Goal: Transaction & Acquisition: Book appointment/travel/reservation

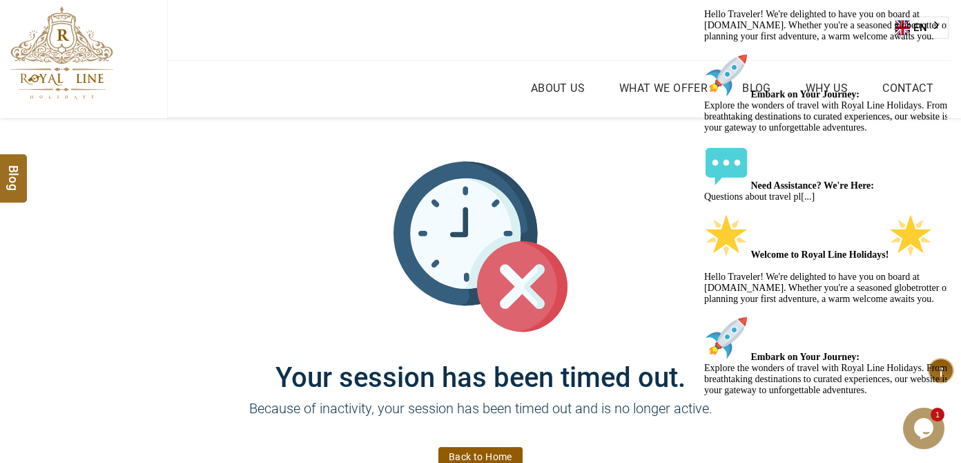
click at [90, 97] on img at bounding box center [61, 52] width 103 height 93
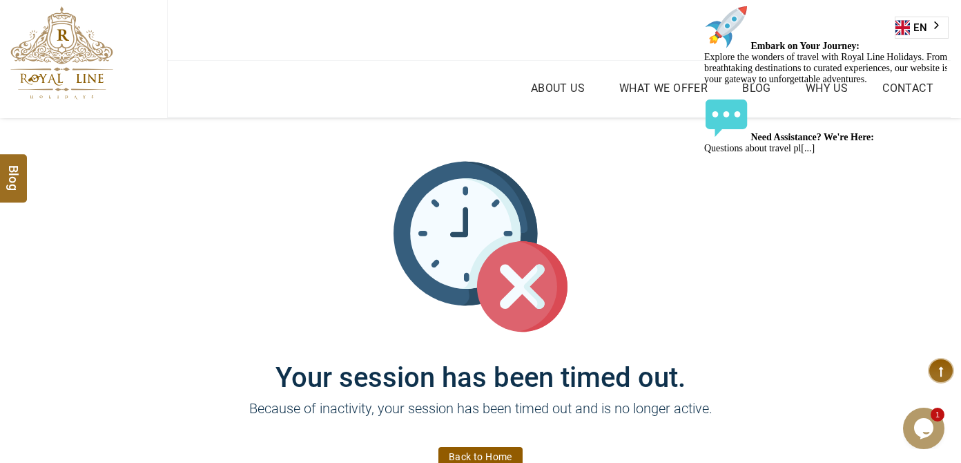
click at [75, 48] on img at bounding box center [61, 52] width 103 height 93
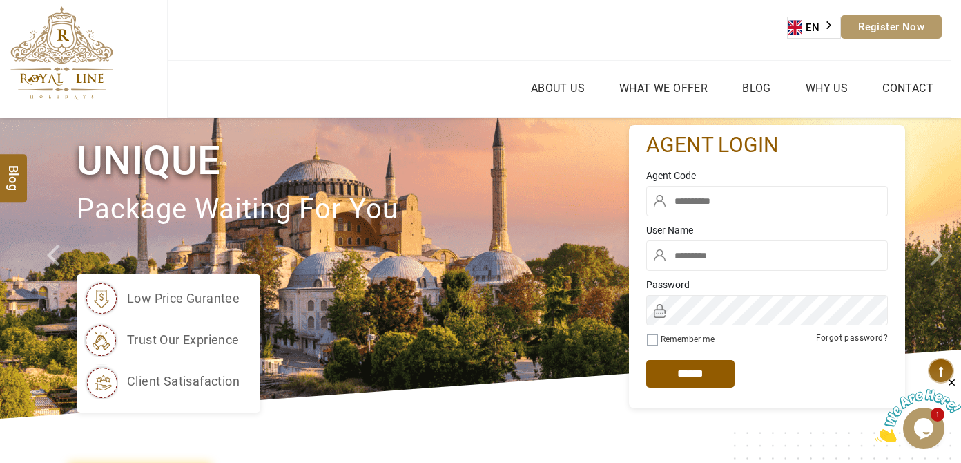
type input "******"
click at [741, 201] on input "text" at bounding box center [767, 201] width 242 height 30
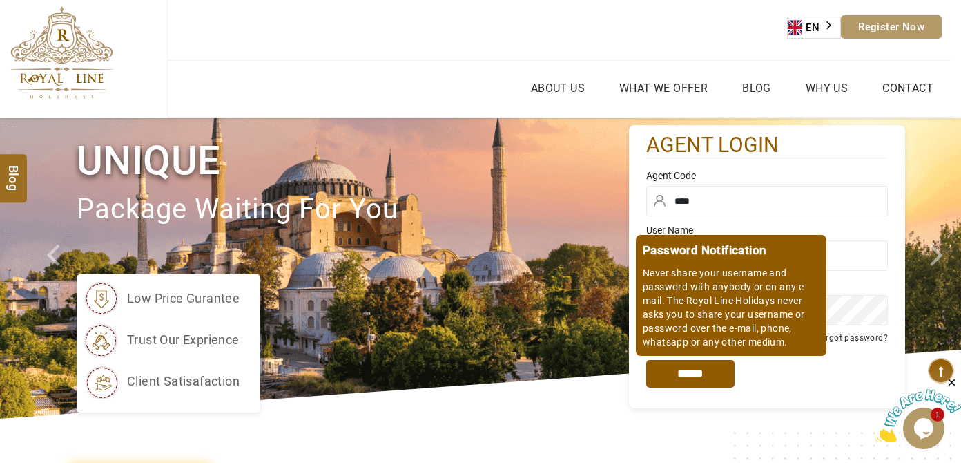
type input "****"
click at [683, 352] on div "Password Notification Never share your username and password with anybody or on…" at bounding box center [767, 373] width 242 height 55
click at [681, 362] on input "*****" at bounding box center [690, 374] width 88 height 28
click at [681, 372] on input "*****" at bounding box center [690, 374] width 88 height 28
click at [674, 382] on input "*****" at bounding box center [690, 374] width 88 height 28
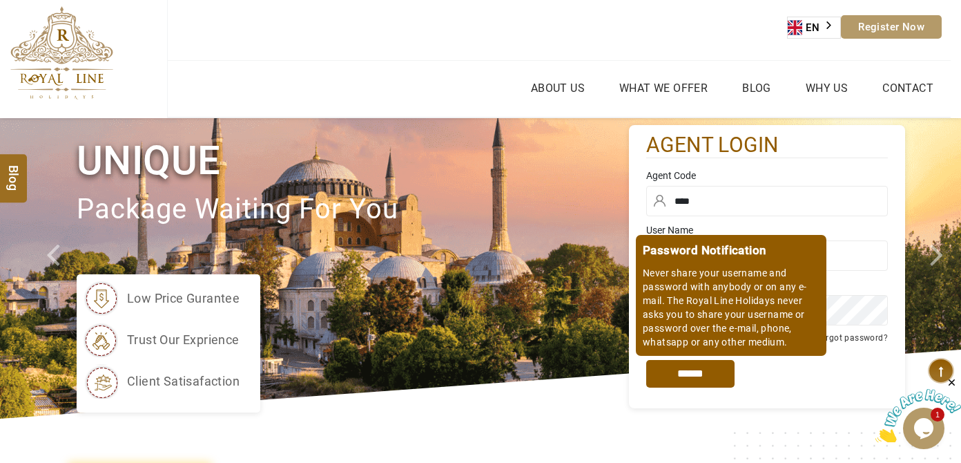
click at [695, 383] on input "*****" at bounding box center [690, 374] width 88 height 28
click at [679, 378] on input "*****" at bounding box center [690, 374] width 88 height 28
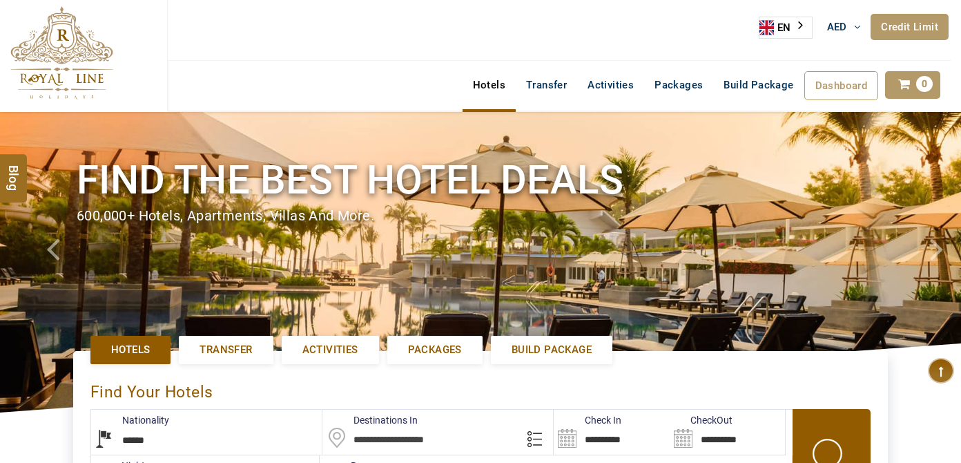
select select "******"
select select "*"
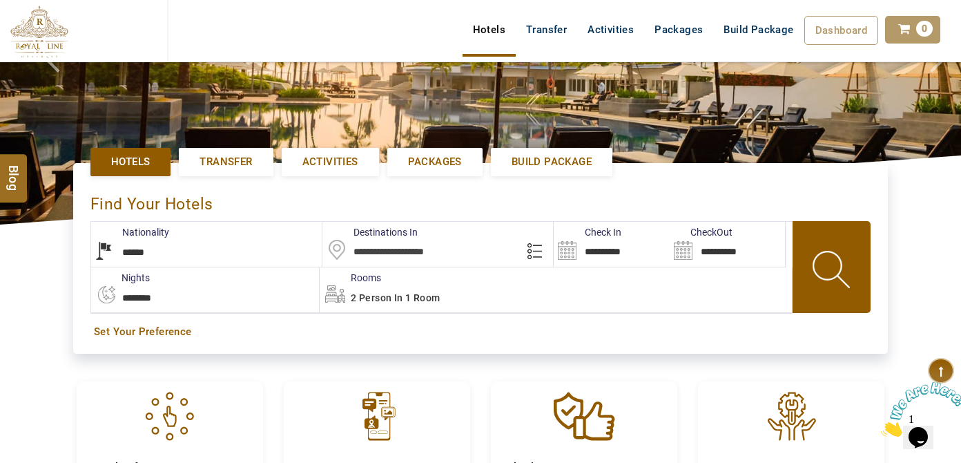
click at [474, 247] on input "text" at bounding box center [437, 244] width 231 height 45
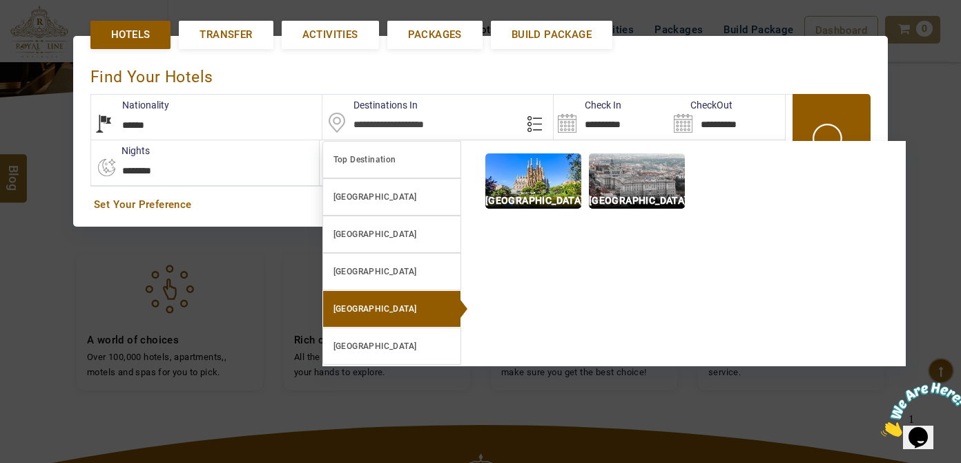
scroll to position [317, 0]
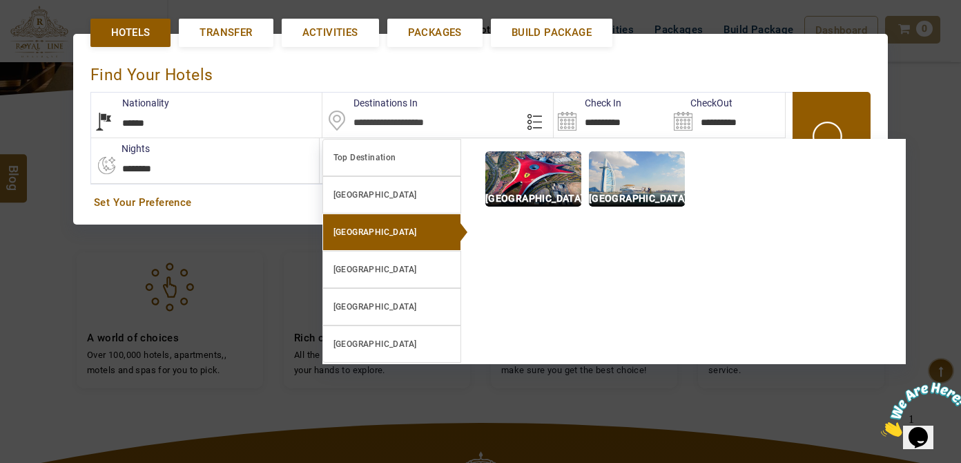
click at [399, 217] on link "[GEOGRAPHIC_DATA]" at bounding box center [391, 231] width 139 height 37
click at [630, 195] on p "Dubai" at bounding box center [637, 199] width 96 height 16
type input "**********"
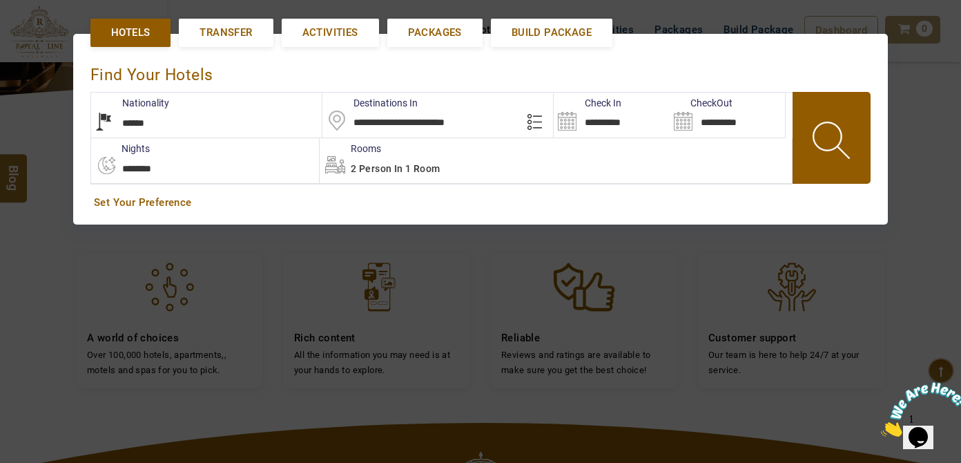
click at [592, 130] on input "**********" at bounding box center [611, 115] width 115 height 45
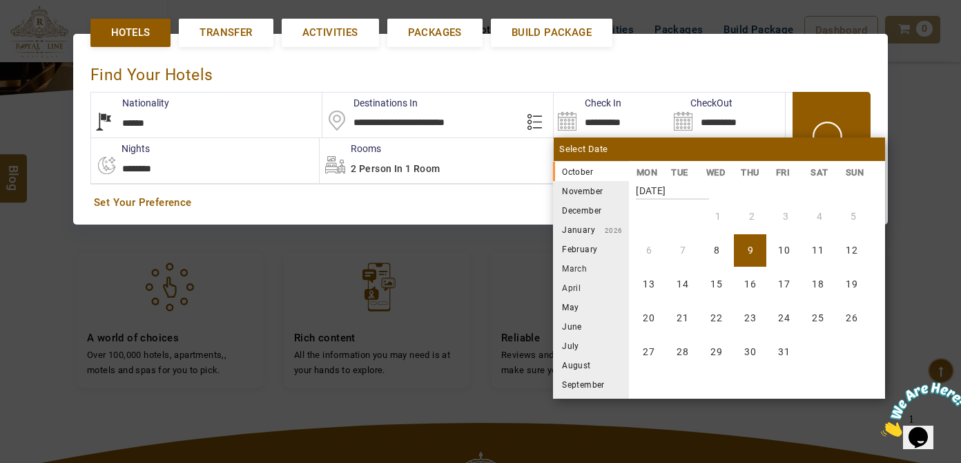
click at [598, 209] on li "December" at bounding box center [591, 209] width 76 height 19
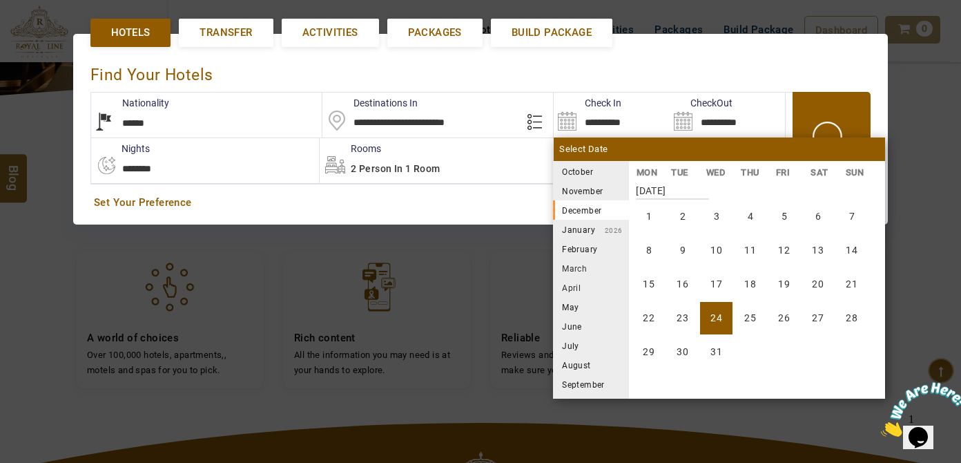
click at [713, 313] on li "24" at bounding box center [716, 318] width 32 height 32
type input "**********"
select select "*"
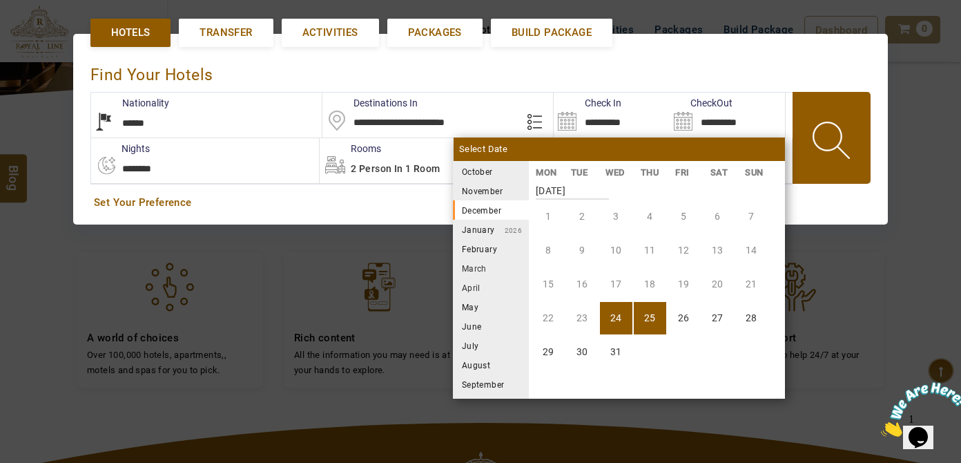
click at [496, 226] on small "2026" at bounding box center [509, 230] width 28 height 8
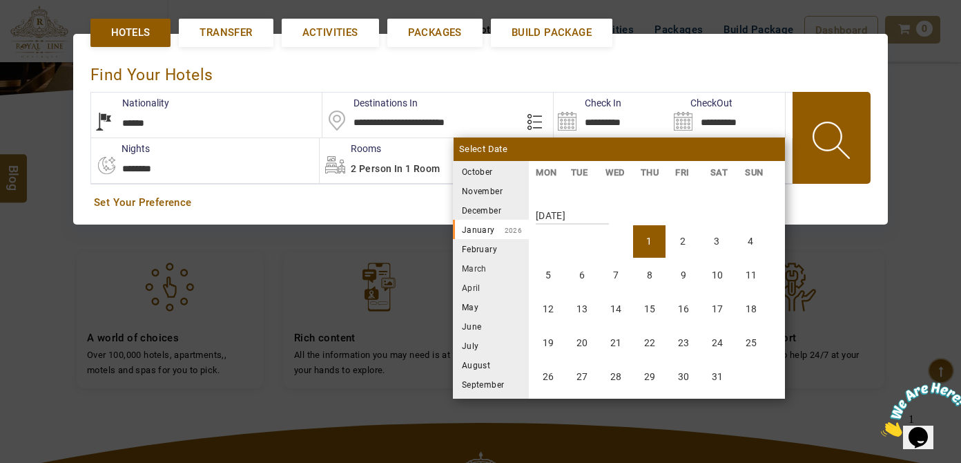
scroll to position [766, 0]
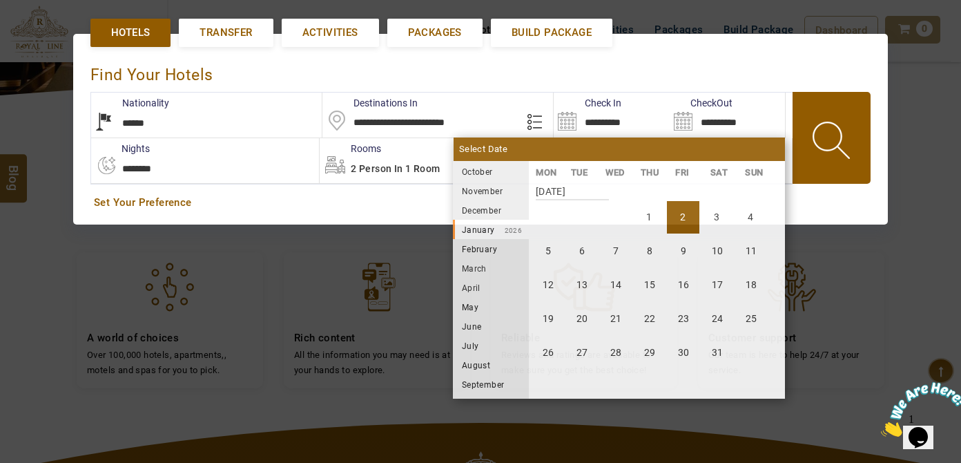
click at [684, 211] on li "2" at bounding box center [683, 217] width 32 height 32
type input "**********"
select select "*"
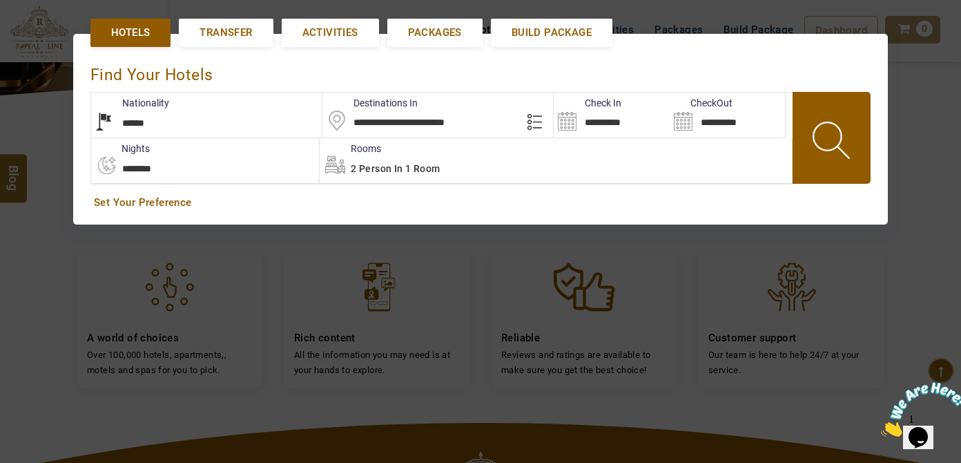
click at [440, 175] on div "2 Person in 1 Room" at bounding box center [556, 160] width 472 height 45
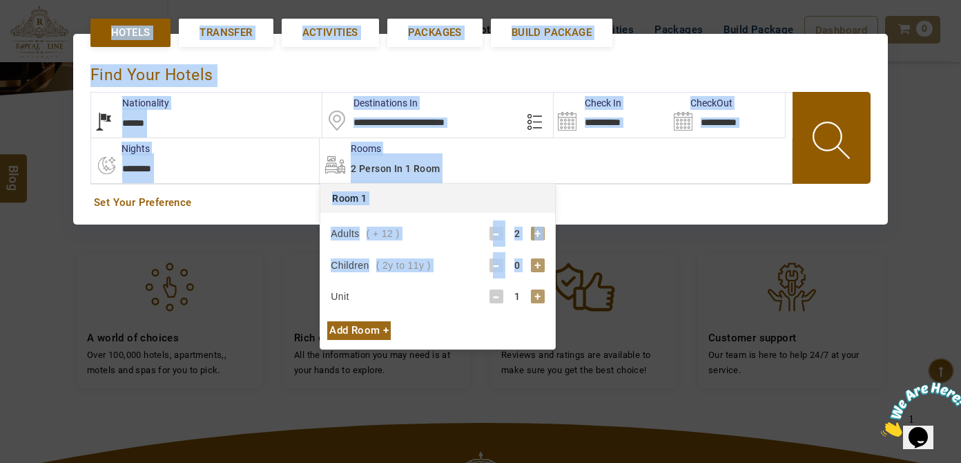
drag, startPoint x: 557, startPoint y: 264, endPoint x: 536, endPoint y: 262, distance: 21.5
click at [536, 252] on div "**********" at bounding box center [480, 129] width 961 height 246
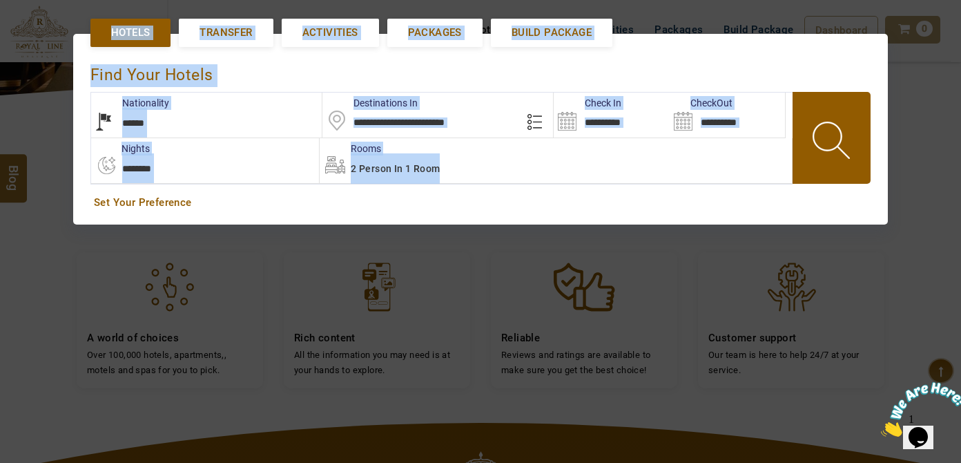
click at [384, 181] on div "2 Person in 1 Room" at bounding box center [556, 160] width 472 height 45
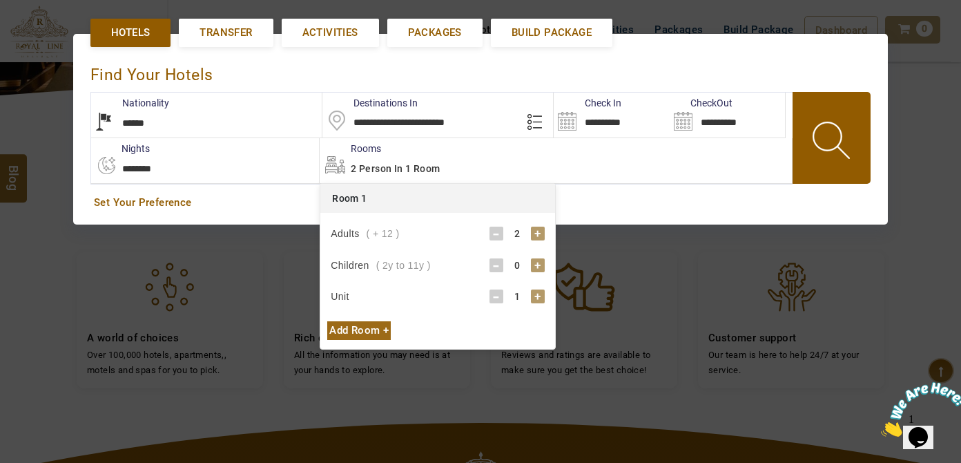
click at [530, 258] on div "0" at bounding box center [517, 265] width 28 height 14
click at [531, 265] on div "+" at bounding box center [538, 265] width 14 height 14
click at [533, 264] on div "+" at bounding box center [538, 265] width 14 height 14
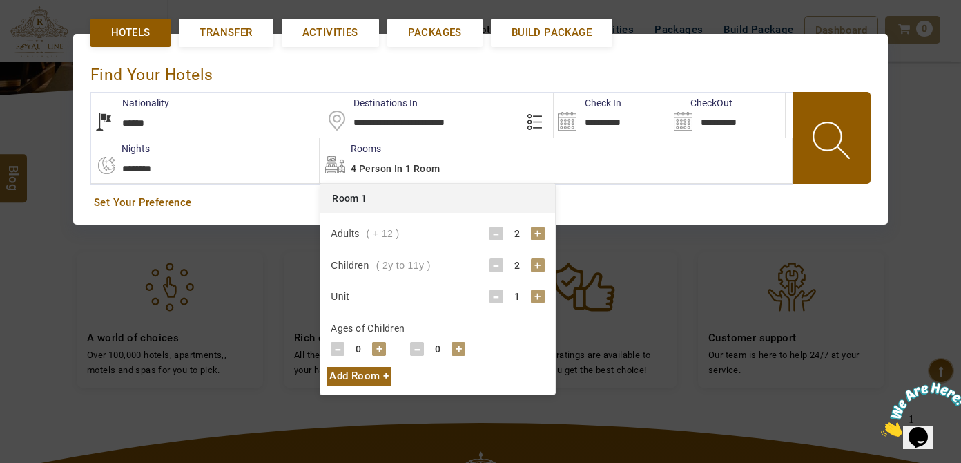
click at [382, 342] on div "+" at bounding box center [379, 349] width 14 height 14
click at [384, 342] on div "+" at bounding box center [379, 349] width 14 height 14
click at [381, 342] on div "+" at bounding box center [379, 349] width 14 height 14
click at [378, 342] on div "+" at bounding box center [379, 349] width 14 height 14
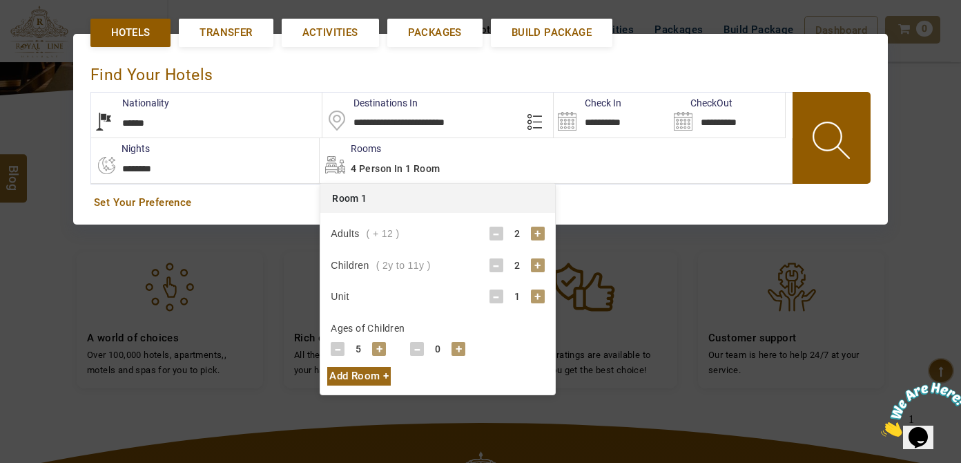
click at [454, 344] on div "+" at bounding box center [459, 349] width 14 height 14
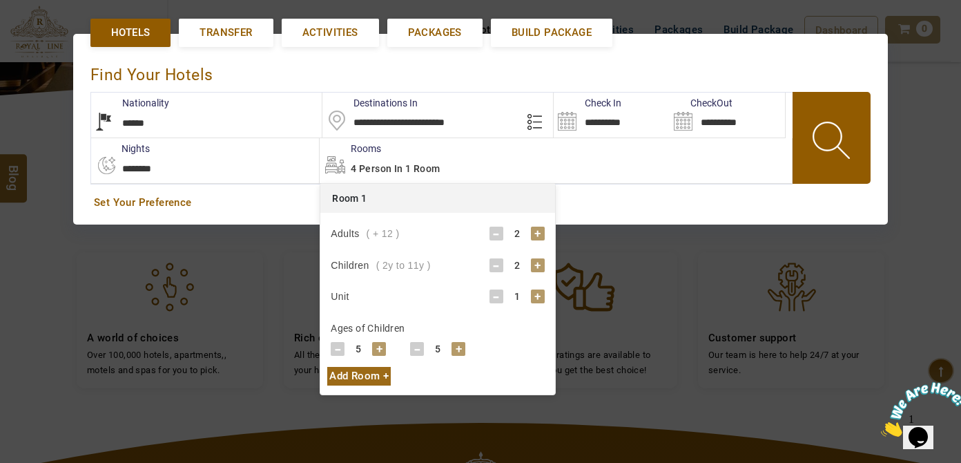
click at [449, 345] on div "5" at bounding box center [438, 349] width 28 height 14
click at [460, 345] on div "+" at bounding box center [459, 349] width 14 height 14
click at [498, 333] on div "Ages of Children - 5 + - 6 + - 0 + - 0 +" at bounding box center [438, 337] width 214 height 46
click at [816, 142] on span at bounding box center [833, 142] width 62 height 68
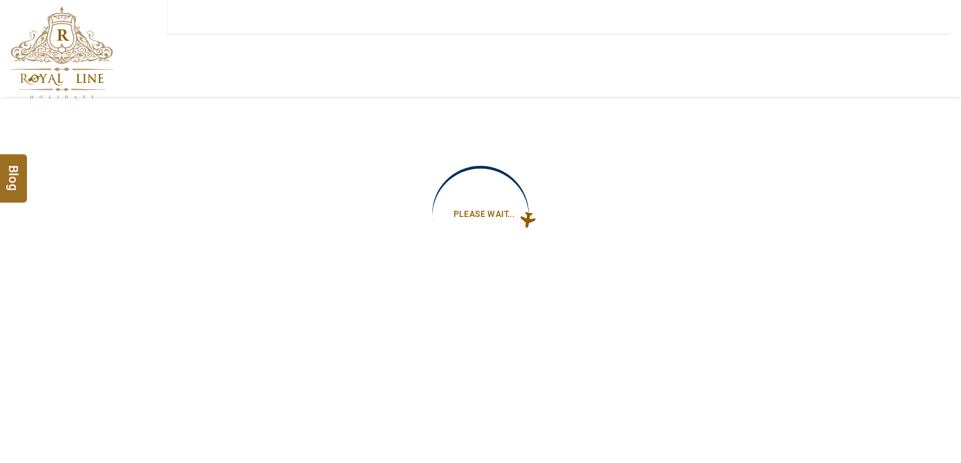
type input "**********"
select select "*"
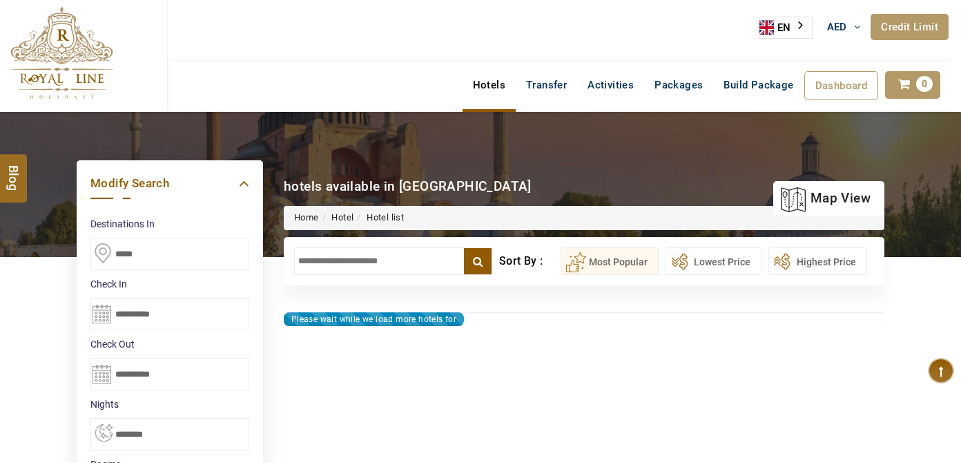
type input "**********"
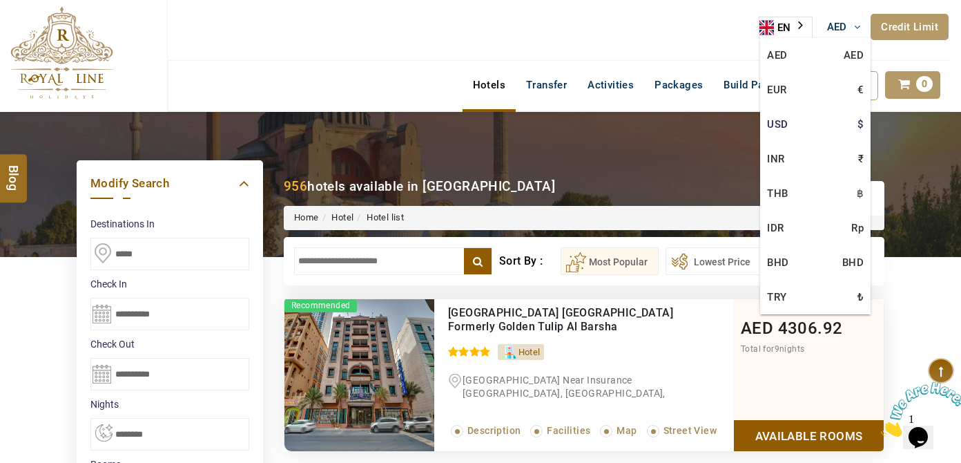
click at [840, 124] on link "USD $" at bounding box center [815, 124] width 110 height 35
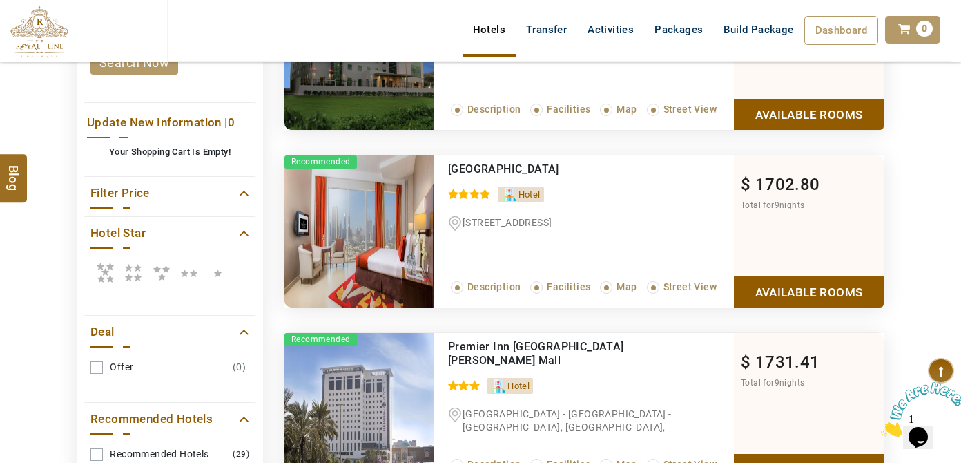
scroll to position [502, 0]
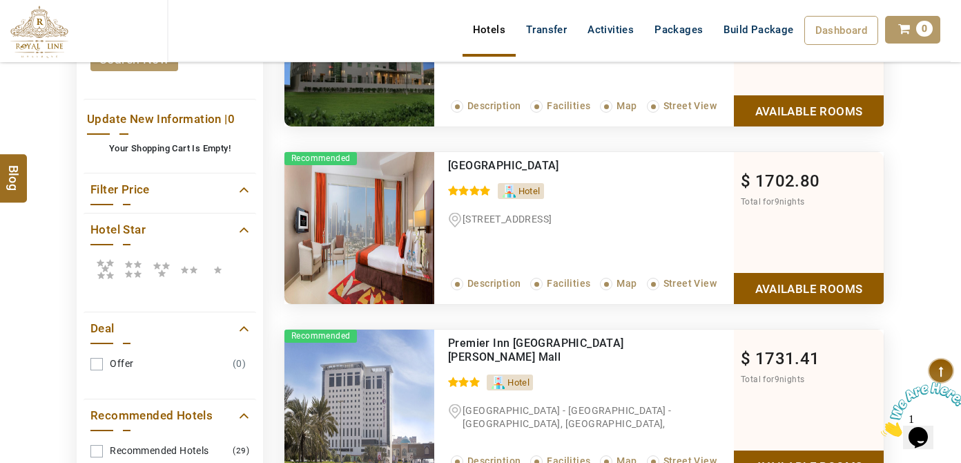
click at [788, 284] on link "Available Rooms" at bounding box center [809, 288] width 150 height 31
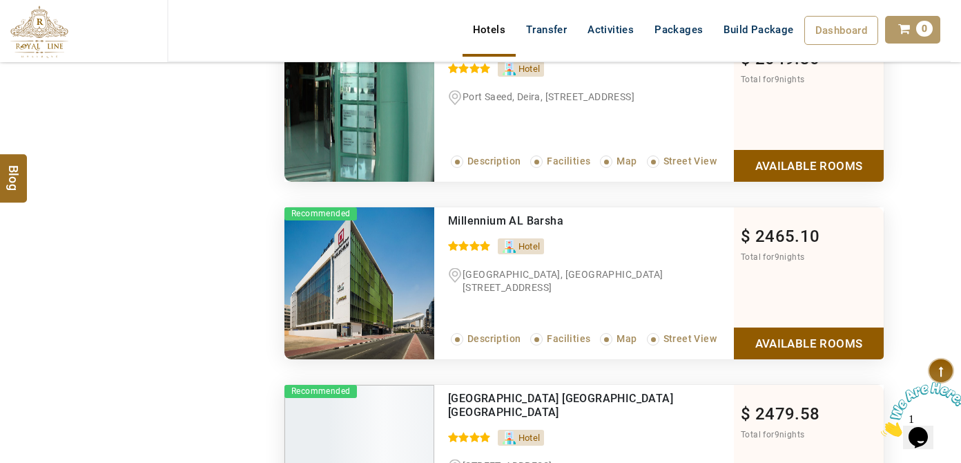
scroll to position [2374, 0]
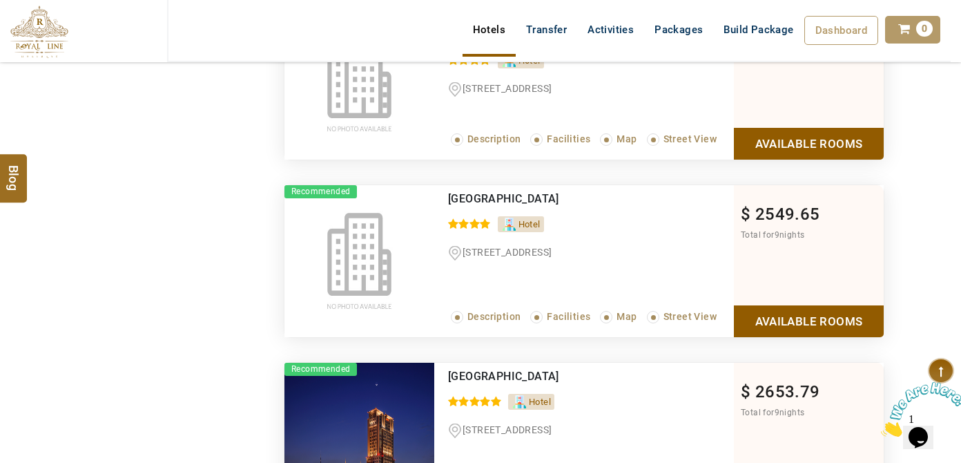
click at [744, 159] on link "Available Rooms" at bounding box center [809, 143] width 150 height 31
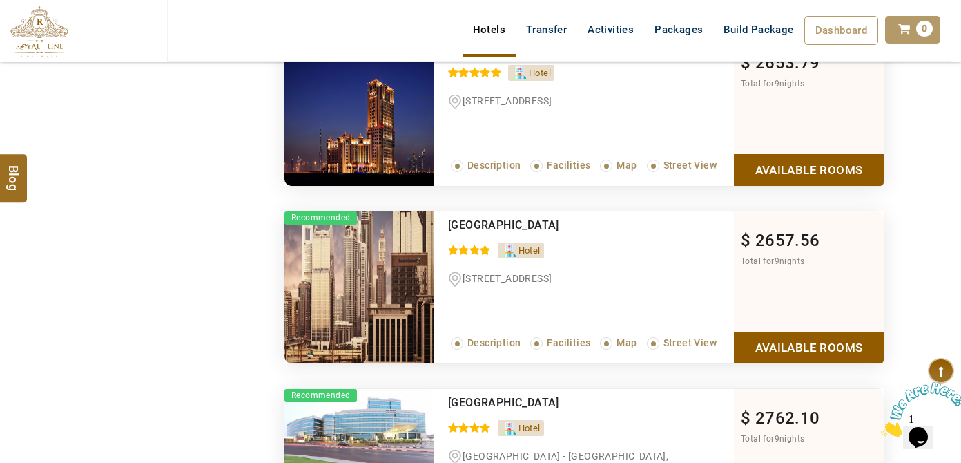
scroll to position [2307, 0]
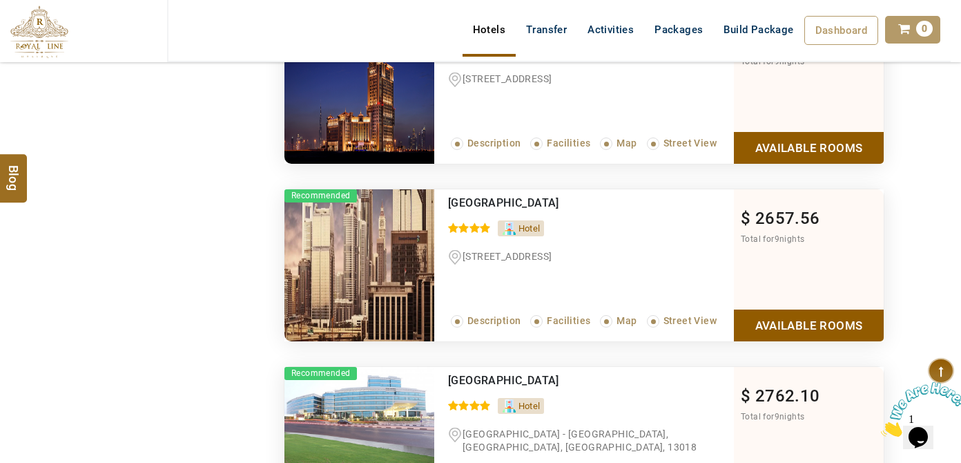
click at [769, 320] on link "Available Rooms" at bounding box center [809, 324] width 150 height 31
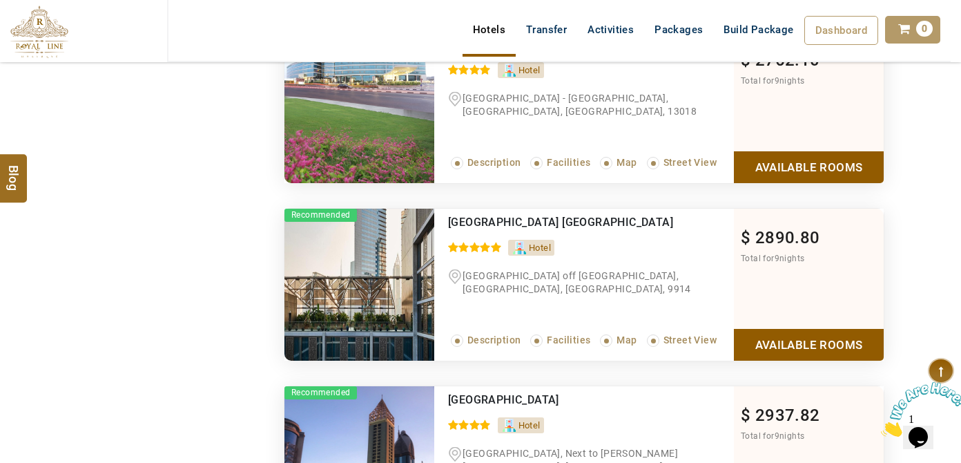
scroll to position [3277, 0]
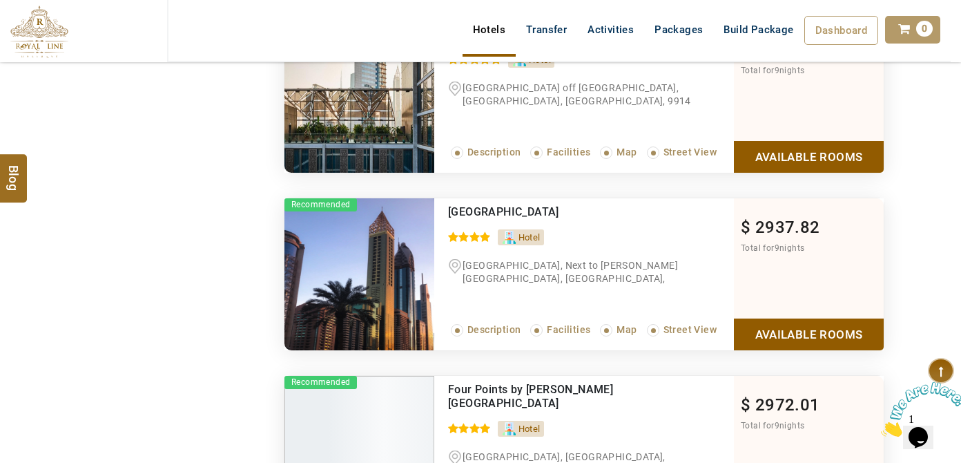
click at [760, 349] on link "Available Rooms" at bounding box center [809, 333] width 150 height 31
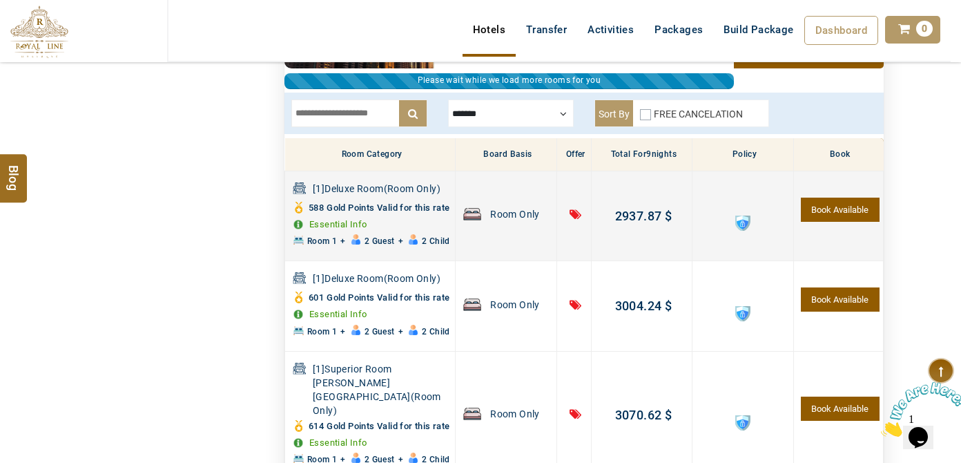
scroll to position [2804, 0]
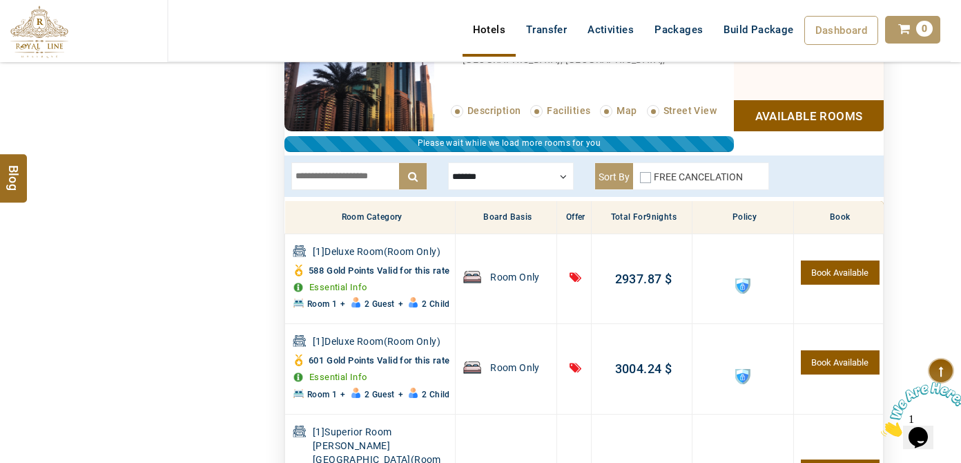
click at [652, 171] on div "FREE CANCELATION" at bounding box center [691, 179] width 103 height 19
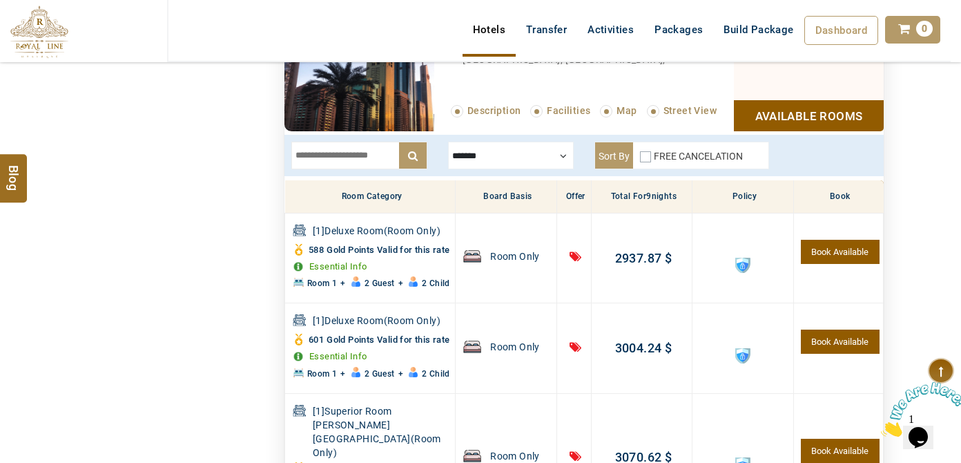
click at [518, 151] on div at bounding box center [511, 156] width 126 height 28
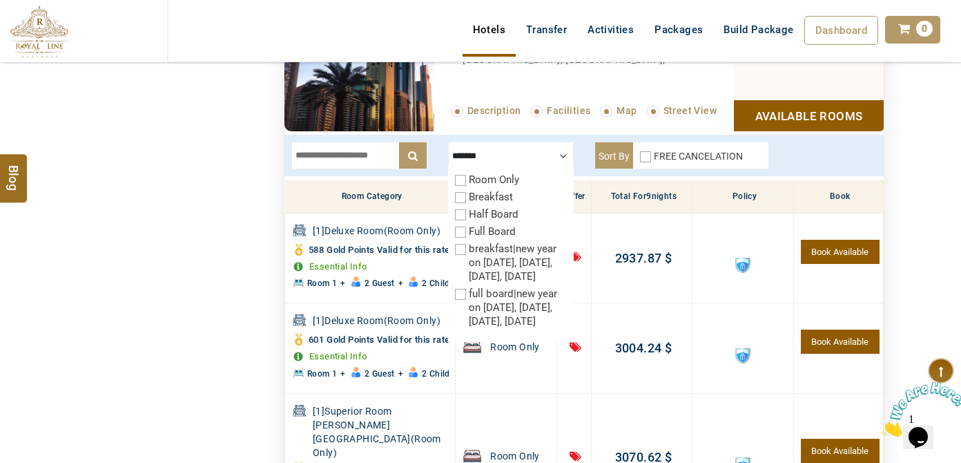
click at [517, 190] on div "Breakfast" at bounding box center [511, 197] width 112 height 14
click at [519, 190] on div "Breakfast" at bounding box center [511, 197] width 112 height 14
click at [498, 191] on label "Breakfast" at bounding box center [491, 197] width 44 height 12
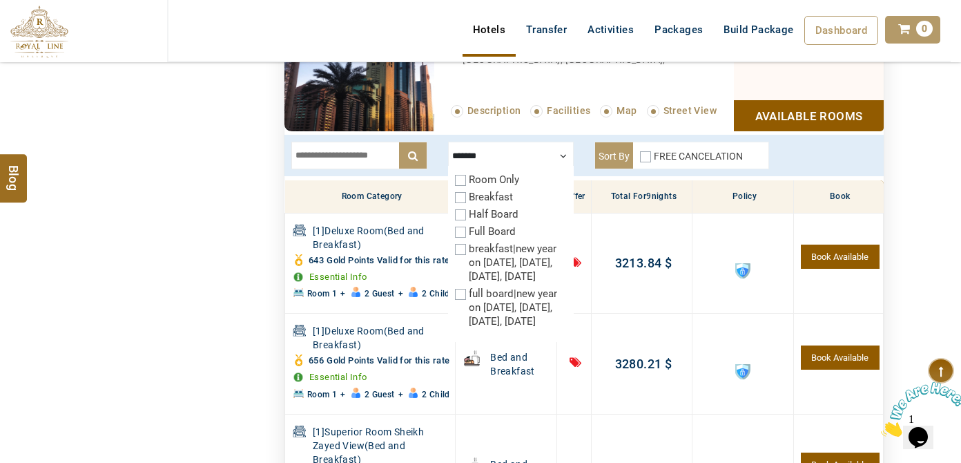
click at [562, 153] on div at bounding box center [511, 156] width 126 height 28
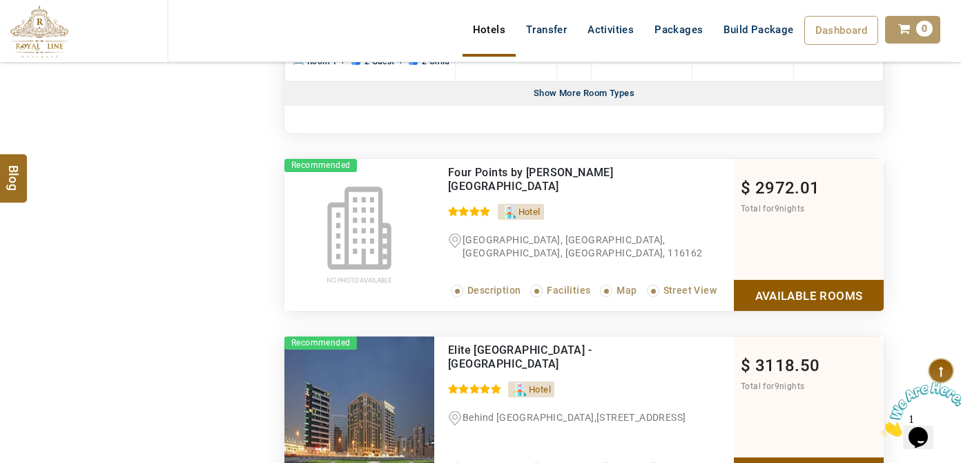
scroll to position [3431, 0]
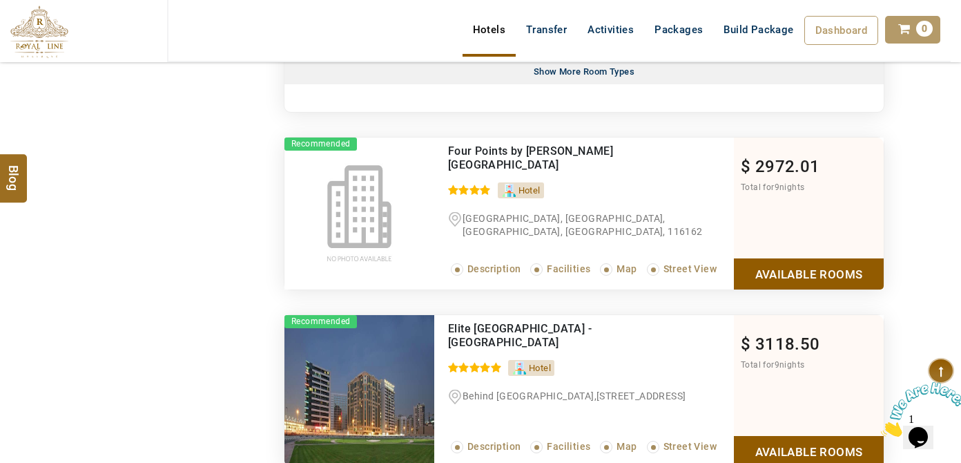
click at [788, 289] on link "Available Rooms" at bounding box center [809, 273] width 150 height 31
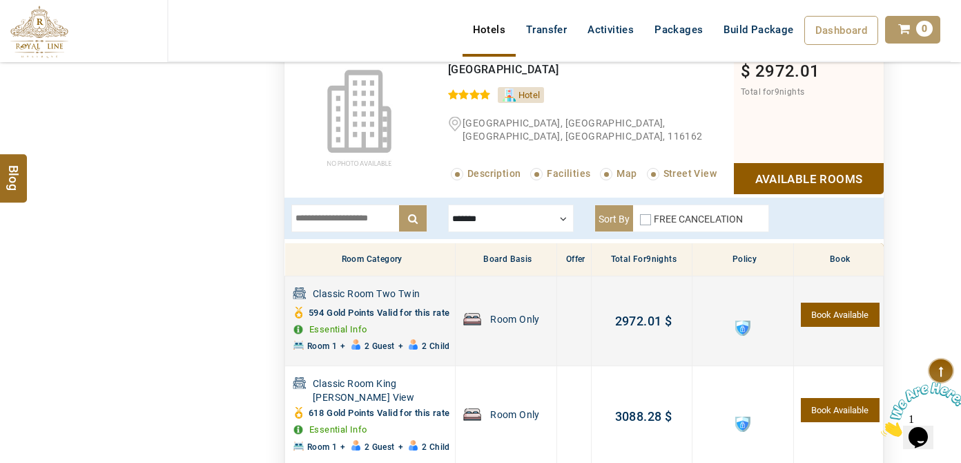
scroll to position [2981, 0]
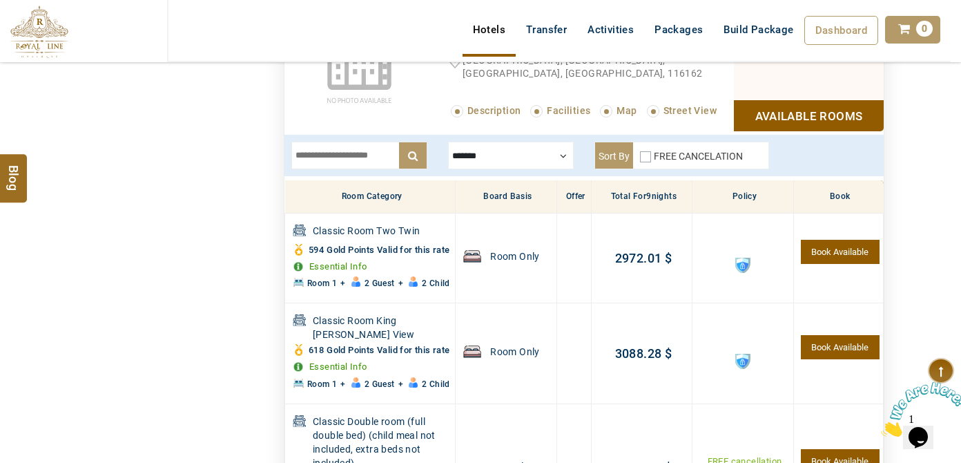
click at [646, 153] on div "FREE CANCELATION" at bounding box center [691, 158] width 103 height 19
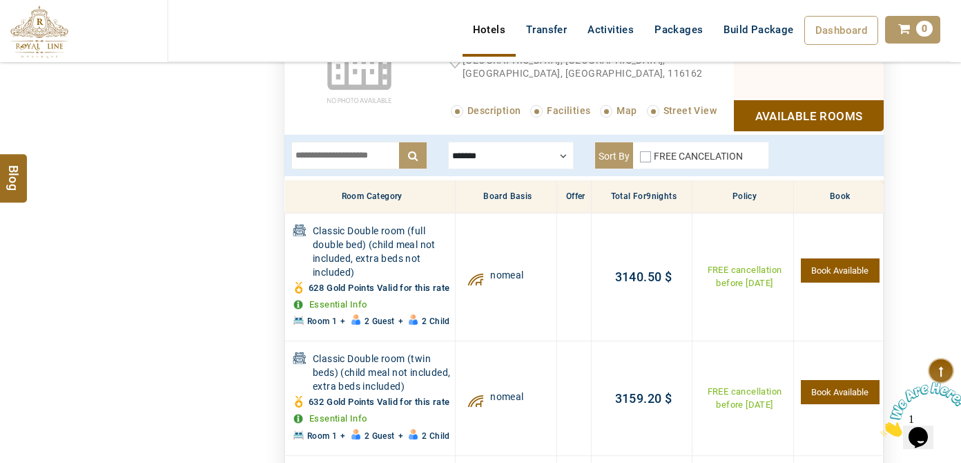
click at [534, 165] on div "x ******* Room Only Breakfast Half Board Full Board nomeal Sort By FREE CANCELA…" at bounding box center [583, 155] width 599 height 41
click at [475, 150] on div at bounding box center [511, 156] width 126 height 28
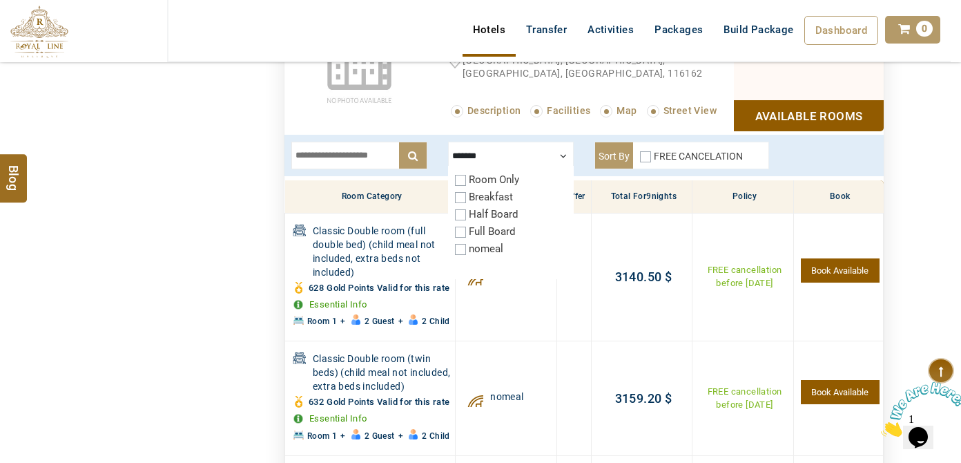
click at [483, 191] on label "Breakfast" at bounding box center [491, 197] width 44 height 12
click at [649, 157] on div "FREE CANCELATION" at bounding box center [691, 158] width 103 height 19
click at [654, 153] on label "FREE CANCELATION" at bounding box center [698, 156] width 89 height 11
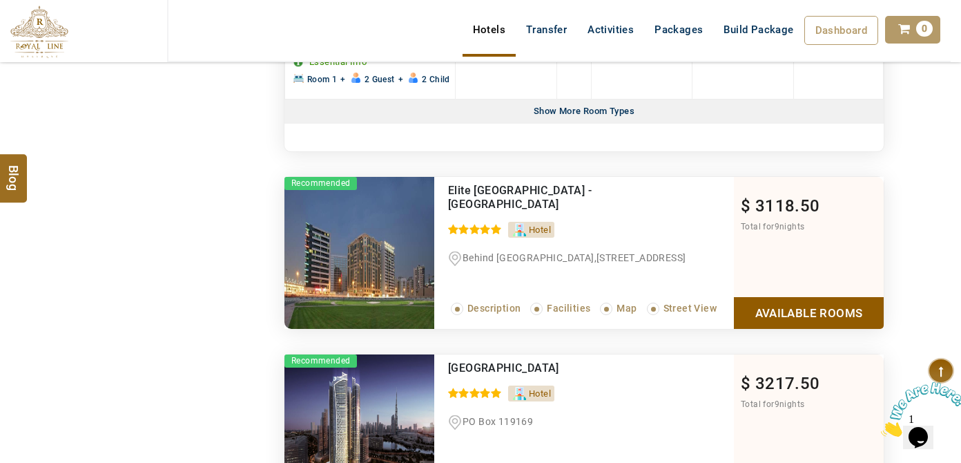
scroll to position [3797, 0]
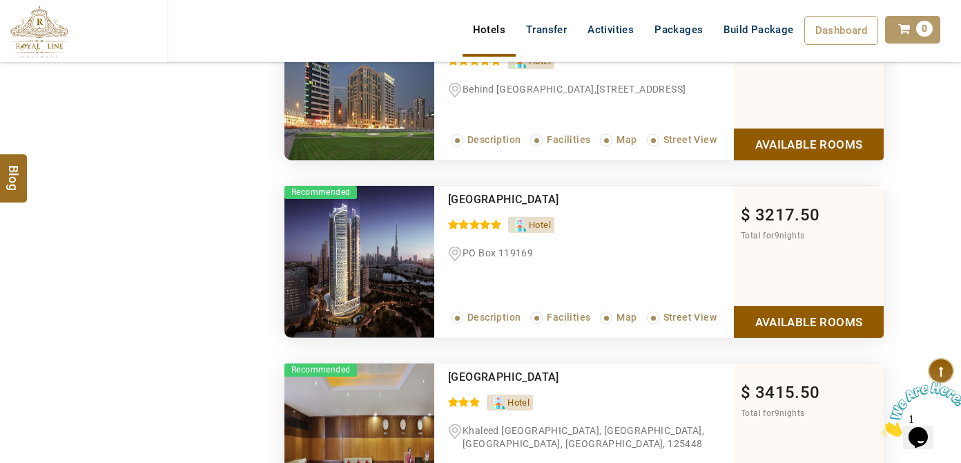
click at [762, 337] on link "Available Rooms" at bounding box center [809, 321] width 150 height 31
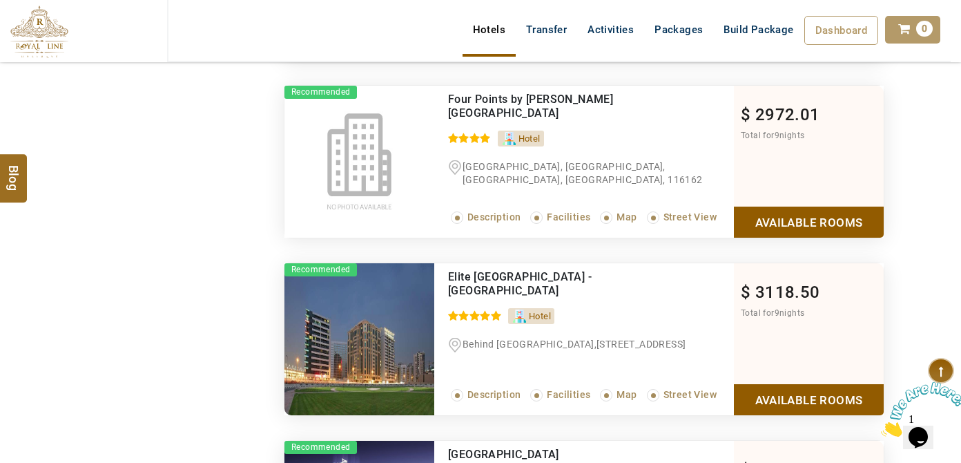
scroll to position [2896, 0]
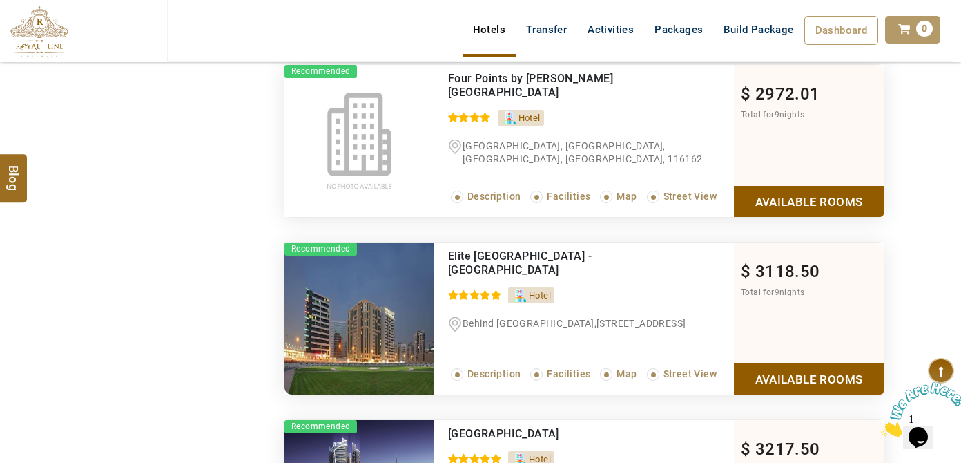
click at [806, 381] on link "Available Rooms" at bounding box center [809, 378] width 150 height 31
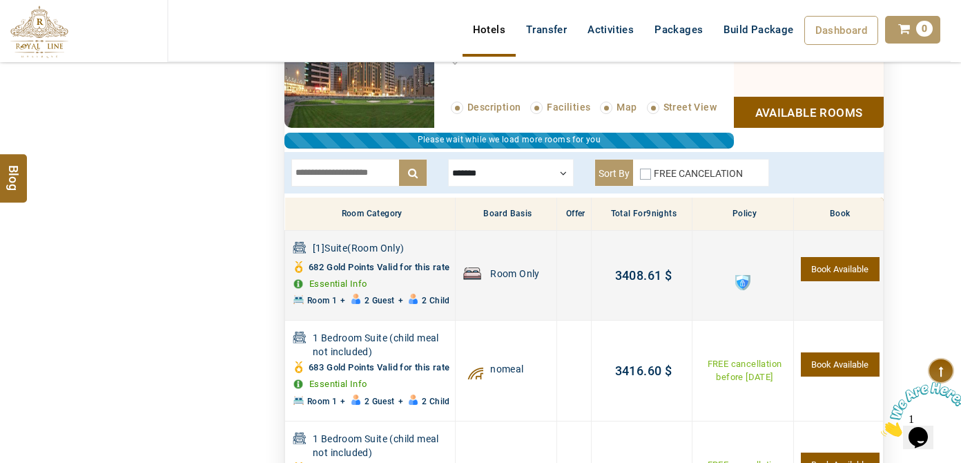
scroll to position [3095, 0]
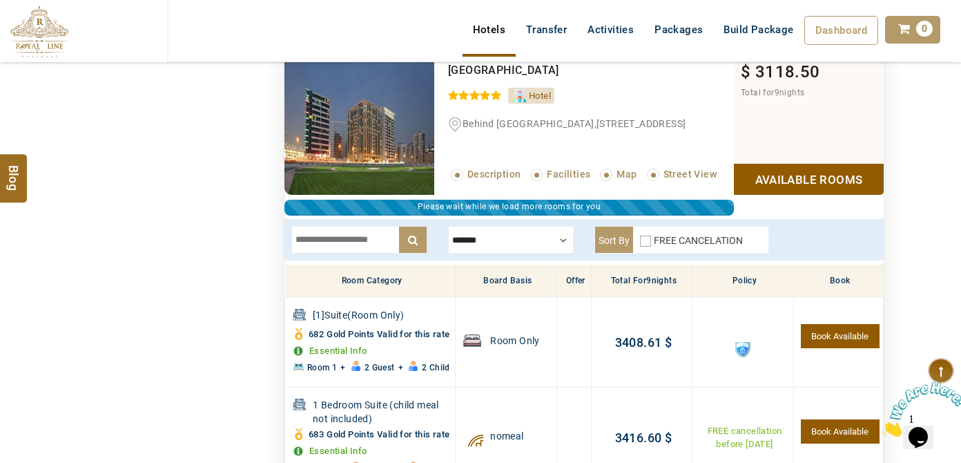
click at [574, 219] on div "x ******* Room Only Breakfast Half Board Full Board nomeal breakfast|new year s…" at bounding box center [583, 239] width 599 height 41
click at [554, 229] on div "x ******* Room Only Breakfast Half Board Full Board nomeal breakfast|new year s…" at bounding box center [583, 239] width 599 height 41
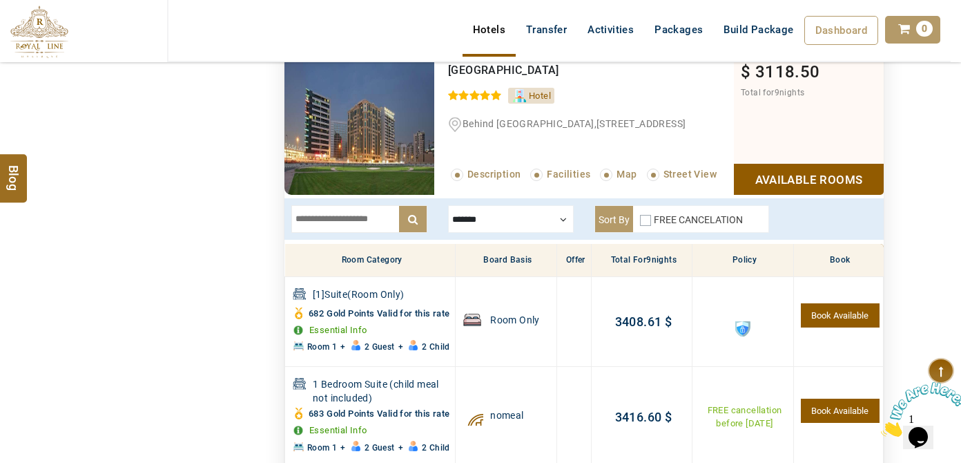
click at [508, 217] on div at bounding box center [511, 219] width 126 height 28
click at [500, 215] on div at bounding box center [511, 219] width 126 height 28
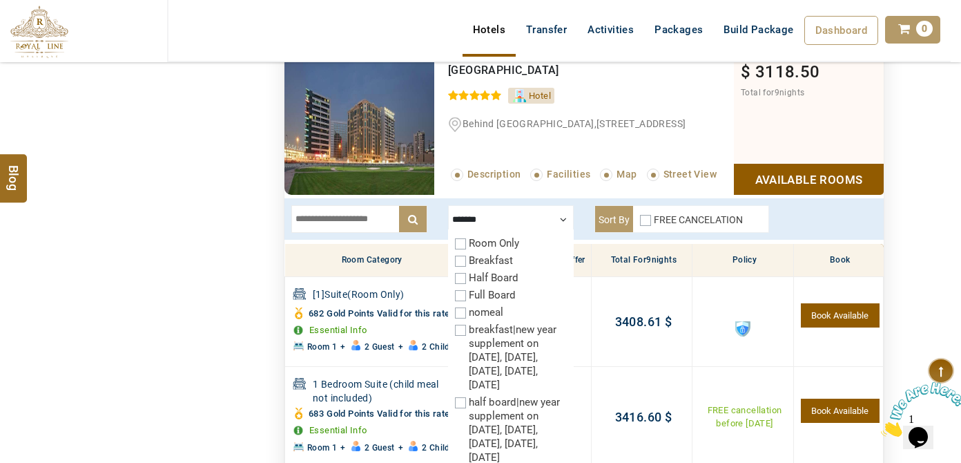
click at [487, 254] on label "Breakfast" at bounding box center [491, 260] width 44 height 12
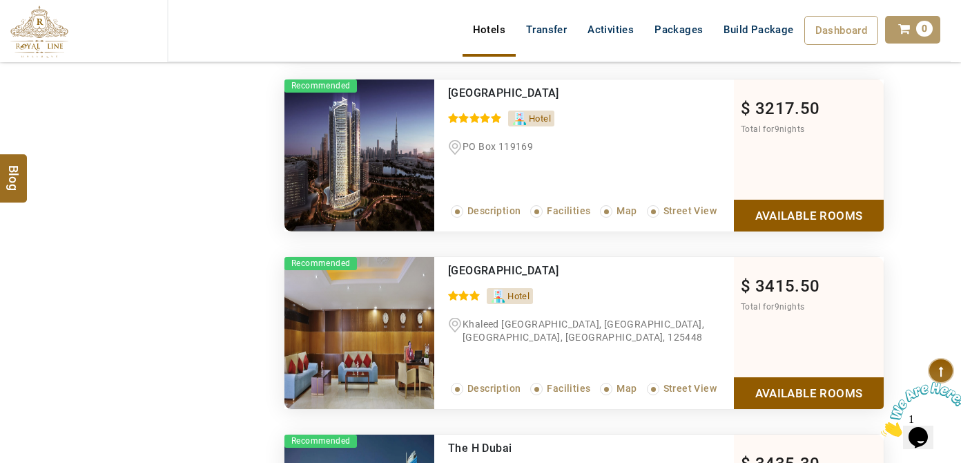
scroll to position [3974, 0]
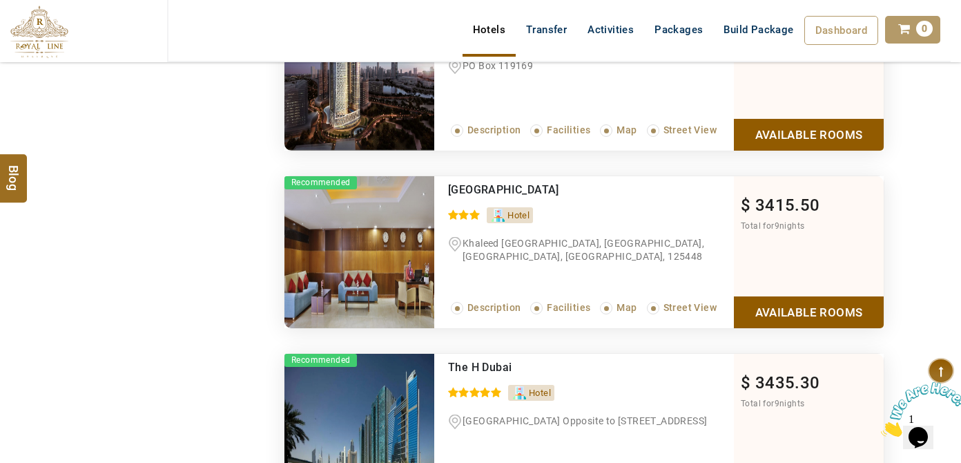
click at [756, 150] on link "Available Rooms" at bounding box center [809, 134] width 150 height 31
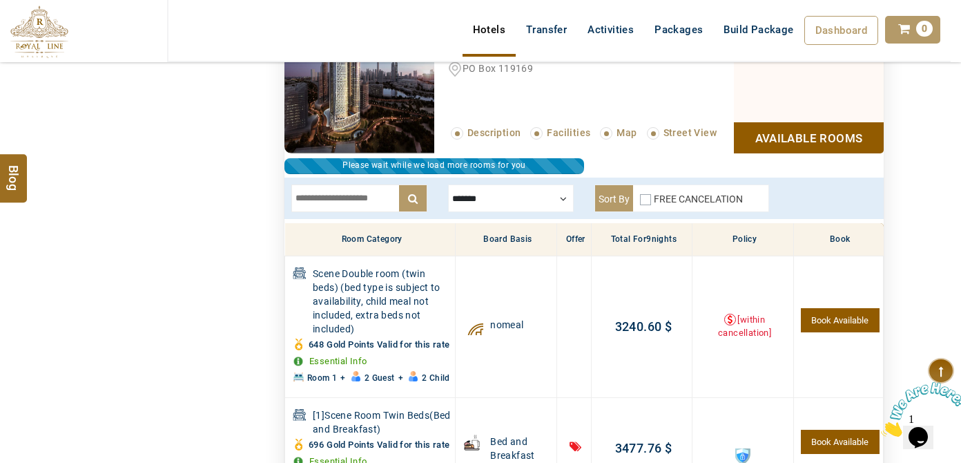
scroll to position [3335, 0]
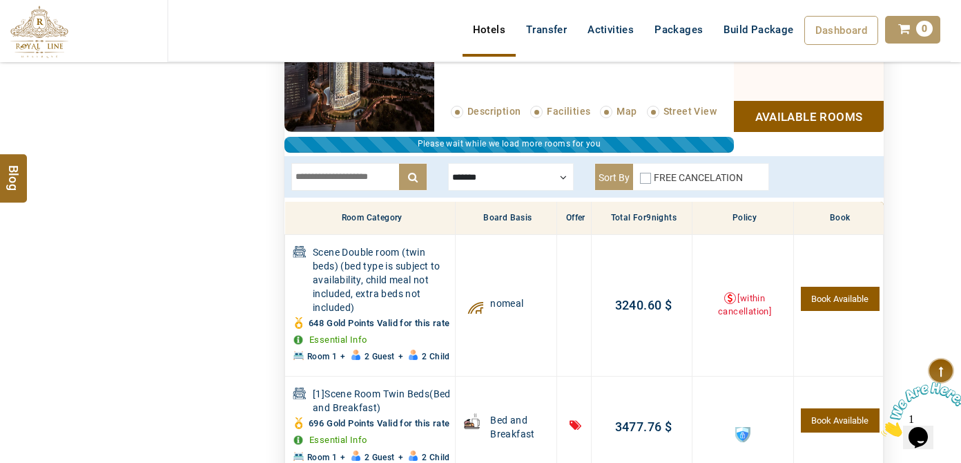
click at [394, 172] on input "text" at bounding box center [359, 177] width 136 height 28
click at [480, 166] on div at bounding box center [511, 177] width 126 height 28
click at [476, 174] on div at bounding box center [511, 177] width 126 height 28
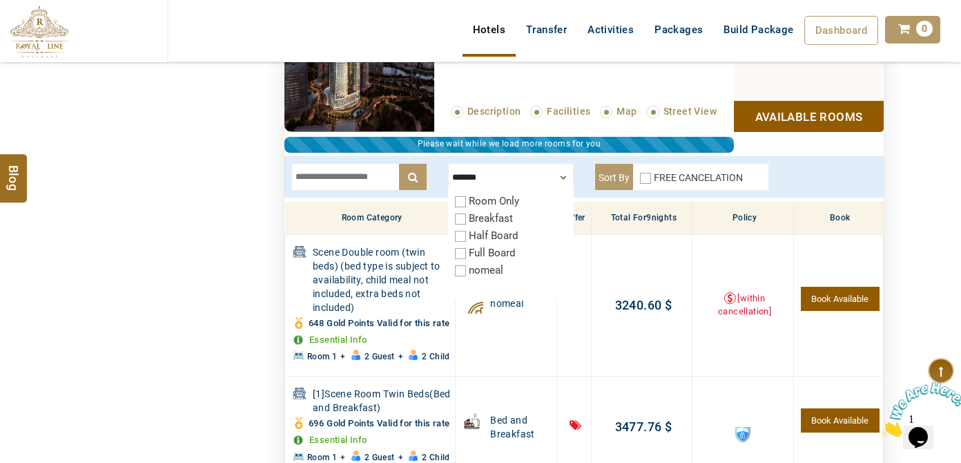
click at [464, 211] on div "Breakfast" at bounding box center [511, 218] width 112 height 14
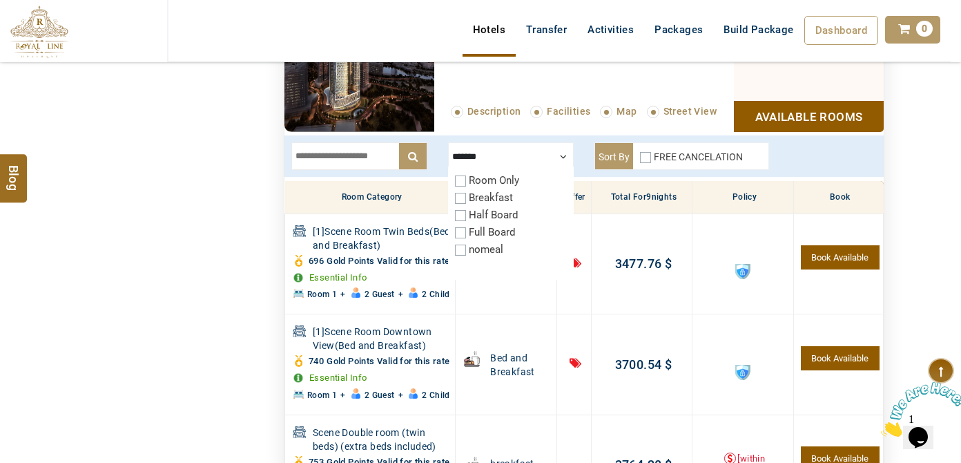
click at [487, 146] on div at bounding box center [511, 156] width 126 height 28
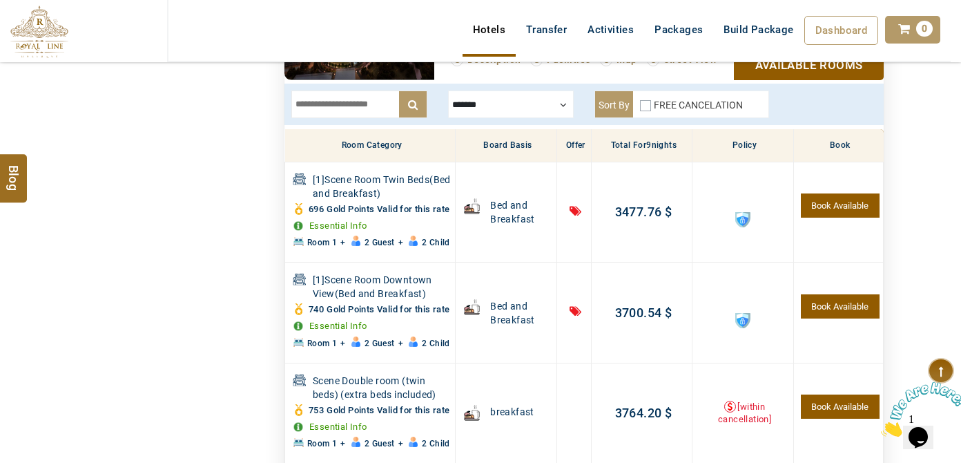
scroll to position [3461, 0]
